Goal: Information Seeking & Learning: Learn about a topic

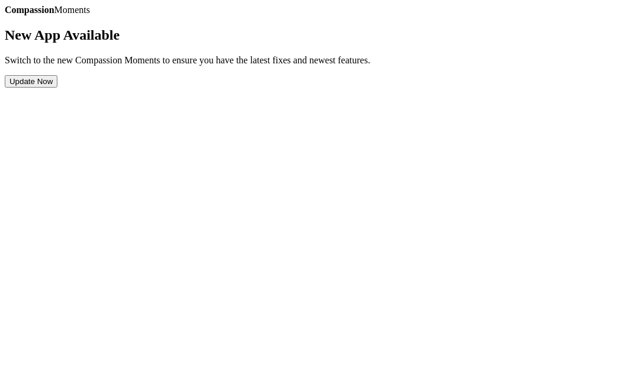
click at [57, 88] on button "Update Now" at bounding box center [31, 81] width 53 height 12
click at [256, 88] on div "Compassion Moments New App Available Switch to the new Compassion Moments to en…" at bounding box center [316, 46] width 622 height 83
click at [259, 43] on h2 "New App Available" at bounding box center [316, 35] width 622 height 16
click at [57, 88] on button "Update Now" at bounding box center [31, 81] width 53 height 12
